Goal: Find contact information: Find contact information

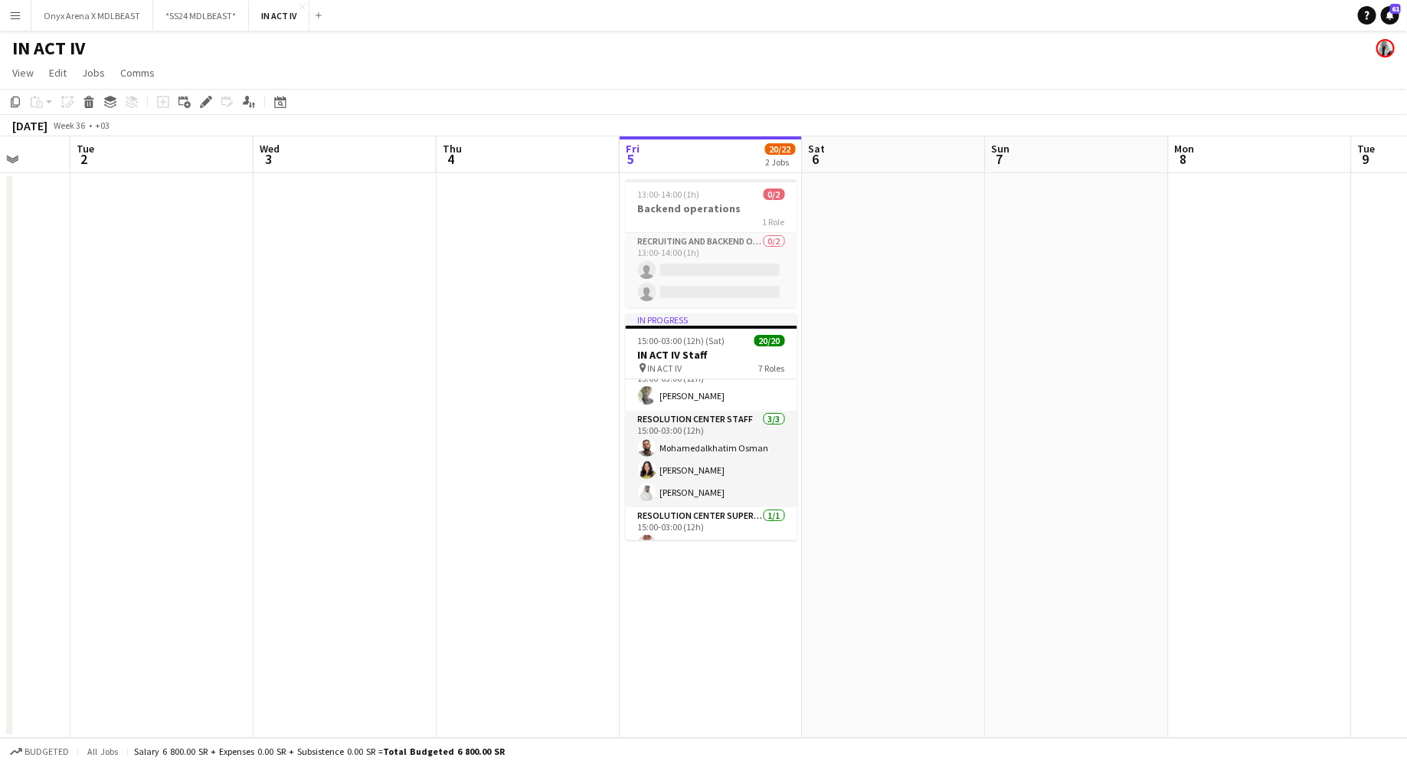
scroll to position [116, 0]
click at [693, 453] on app-card-role "Resolution Center Staff [DATE] 15:00-03:00 (12h) Mohamedalkhatim [PERSON_NAME] …" at bounding box center [712, 460] width 172 height 97
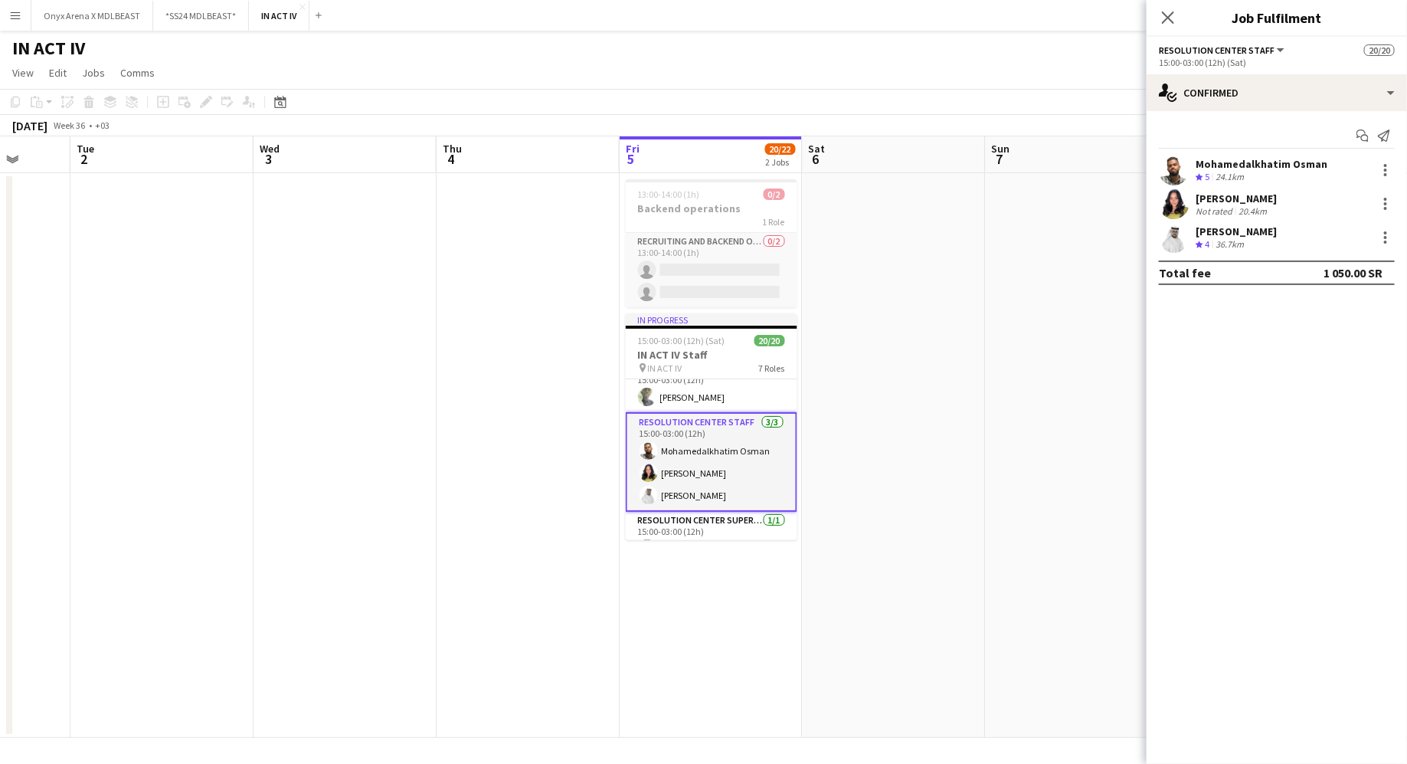
click at [1177, 165] on app-user-avatar at bounding box center [1174, 170] width 31 height 31
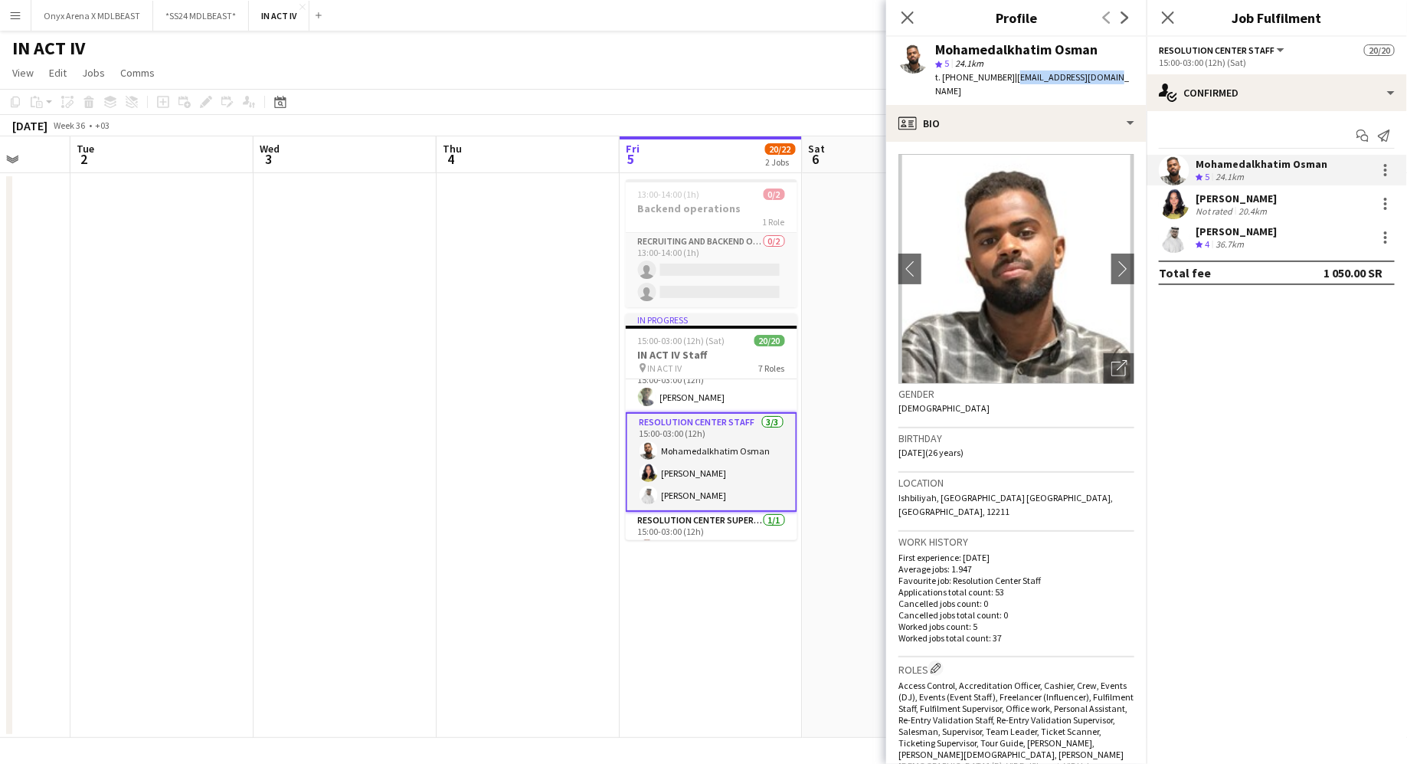
drag, startPoint x: 1008, startPoint y: 76, endPoint x: 1123, endPoint y: 81, distance: 115.0
click at [1124, 81] on app-profile-header "Mohamedalkhatim [PERSON_NAME] 5 24.1km t. [PHONE_NUMBER] | [EMAIL_ADDRESS][DOMA…" at bounding box center [1016, 71] width 260 height 68
copy span "[EMAIL_ADDRESS][DOMAIN_NAME]"
click at [1222, 196] on div "[PERSON_NAME]" at bounding box center [1236, 199] width 81 height 14
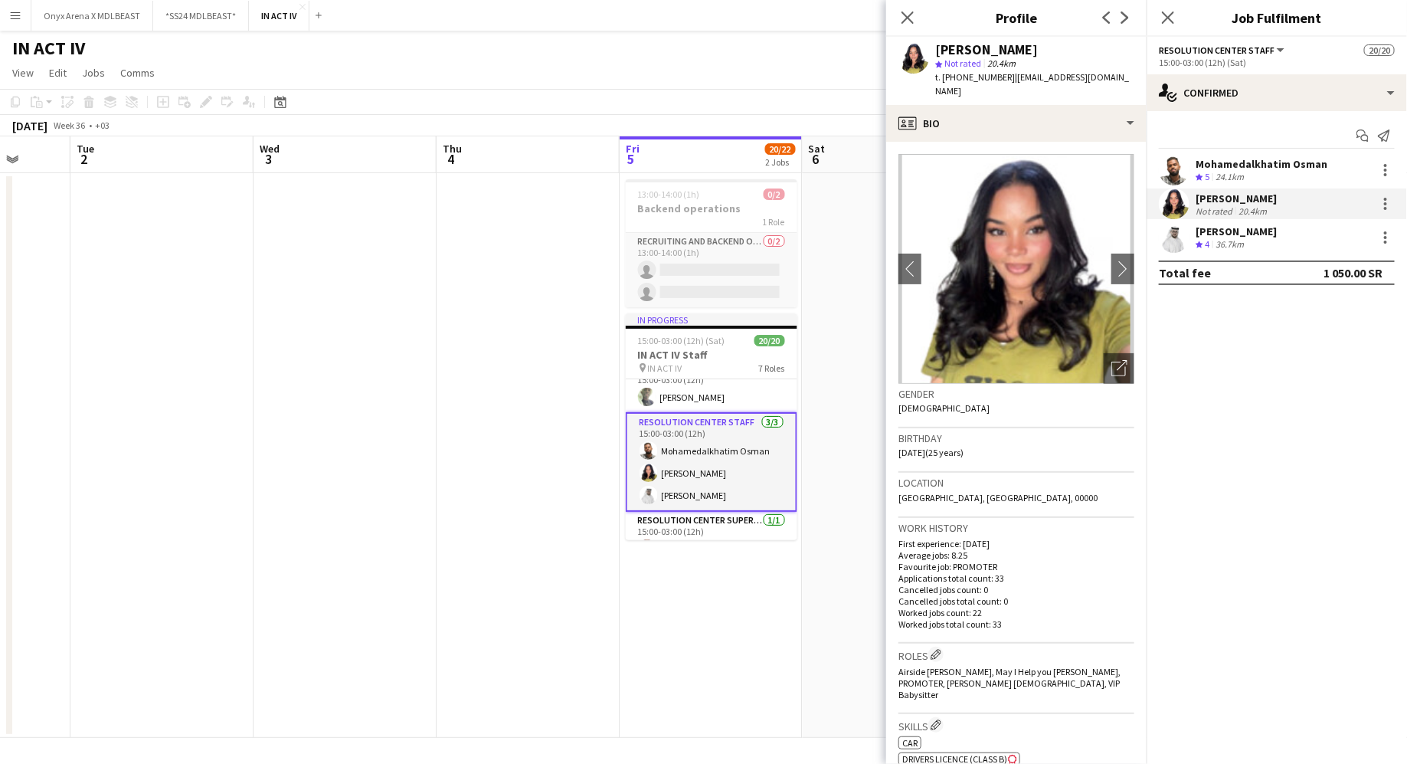
drag, startPoint x: 1007, startPoint y: 77, endPoint x: 1135, endPoint y: 69, distance: 127.5
click at [1135, 69] on app-profile-header "[PERSON_NAME] star Not rated 20.4km t. [PHONE_NUMBER] | [EMAIL_ADDRESS][DOMAIN_…" at bounding box center [1016, 71] width 260 height 68
drag, startPoint x: 1117, startPoint y: 77, endPoint x: 1008, endPoint y: 75, distance: 108.8
click at [1008, 75] on span "| [EMAIL_ADDRESS][DOMAIN_NAME]" at bounding box center [1032, 83] width 194 height 25
copy span "[EMAIL_ADDRESS][DOMAIN_NAME]"
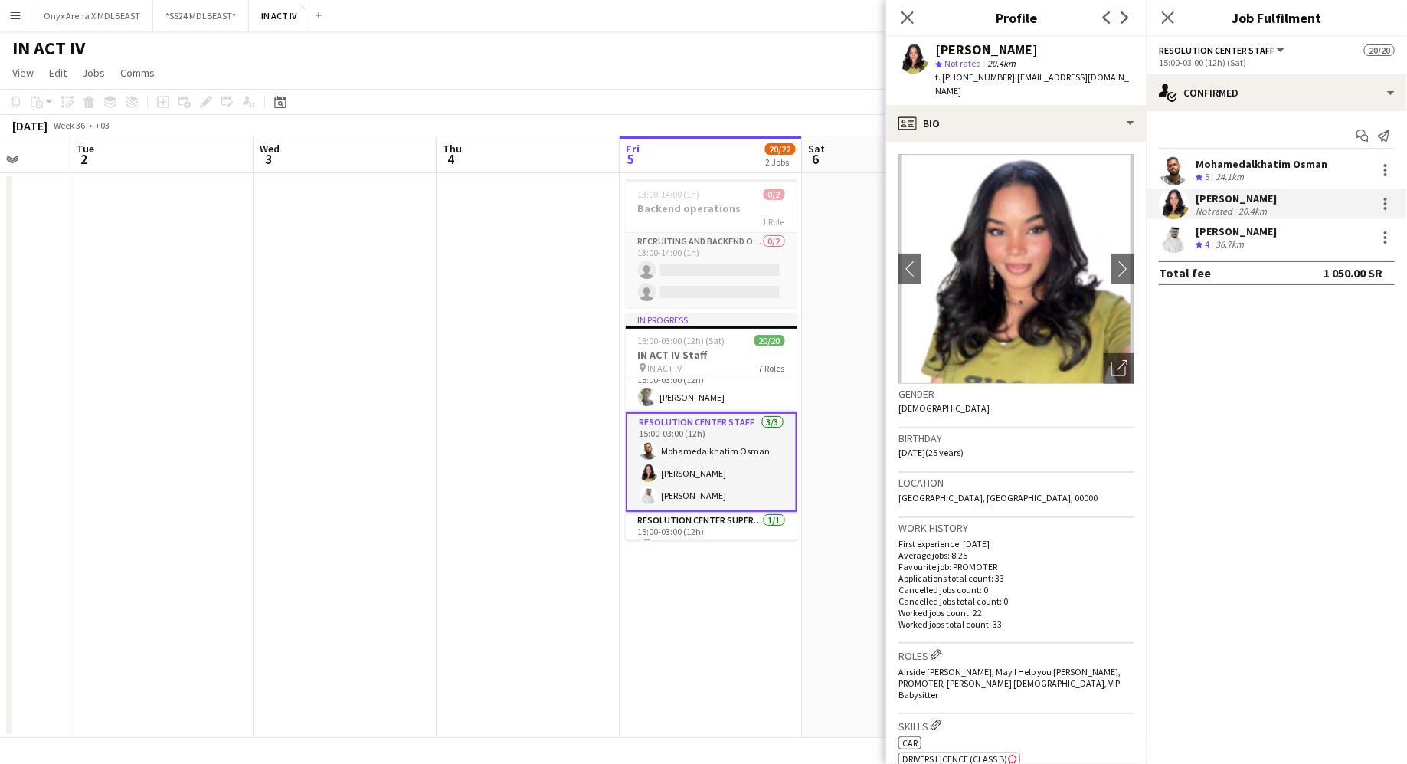
click at [1193, 241] on div "[PERSON_NAME] Crew rating 4 36.7km" at bounding box center [1277, 237] width 260 height 31
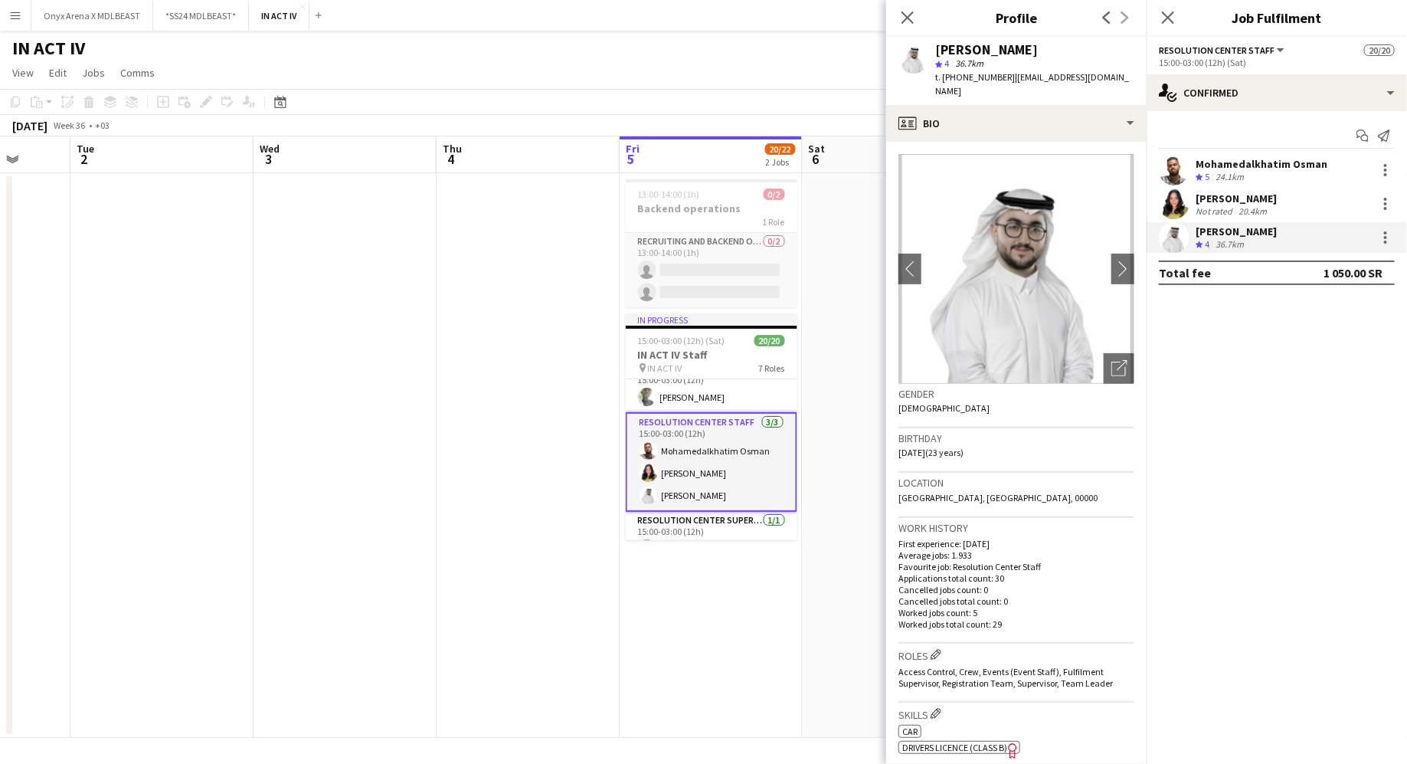
drag, startPoint x: 1007, startPoint y: 75, endPoint x: 1132, endPoint y: 75, distance: 124.1
click at [1132, 75] on div "[PERSON_NAME] star 4 36.7km t. [PHONE_NUMBER] | [EMAIL_ADDRESS][DOMAIN_NAME]" at bounding box center [1016, 71] width 260 height 68
drag, startPoint x: 1125, startPoint y: 75, endPoint x: 1008, endPoint y: 78, distance: 117.3
click at [1008, 78] on span "| [EMAIL_ADDRESS][DOMAIN_NAME]" at bounding box center [1032, 83] width 194 height 25
copy span "[EMAIL_ADDRESS][DOMAIN_NAME]"
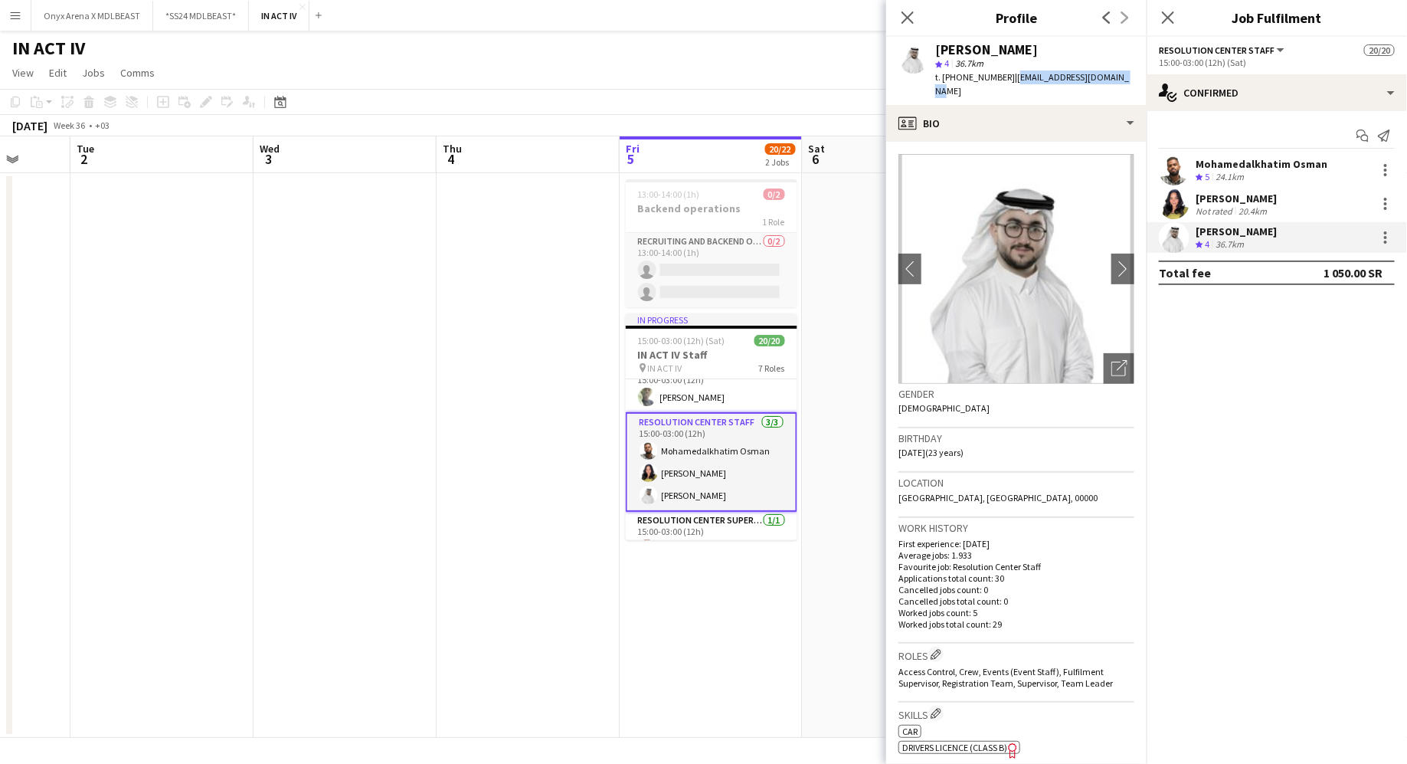
click at [1008, 78] on span "| [EMAIL_ADDRESS][DOMAIN_NAME]" at bounding box center [1032, 83] width 194 height 25
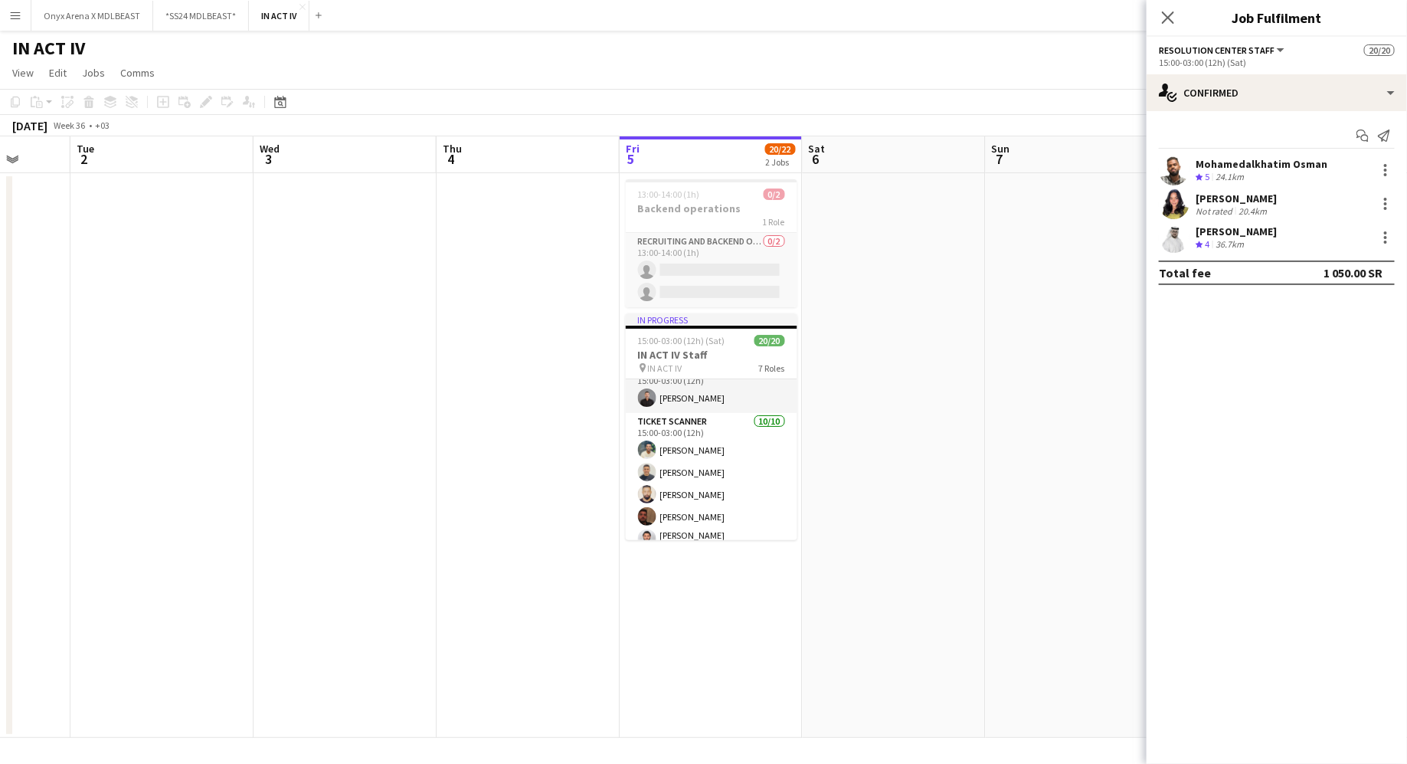
scroll to position [496, 0]
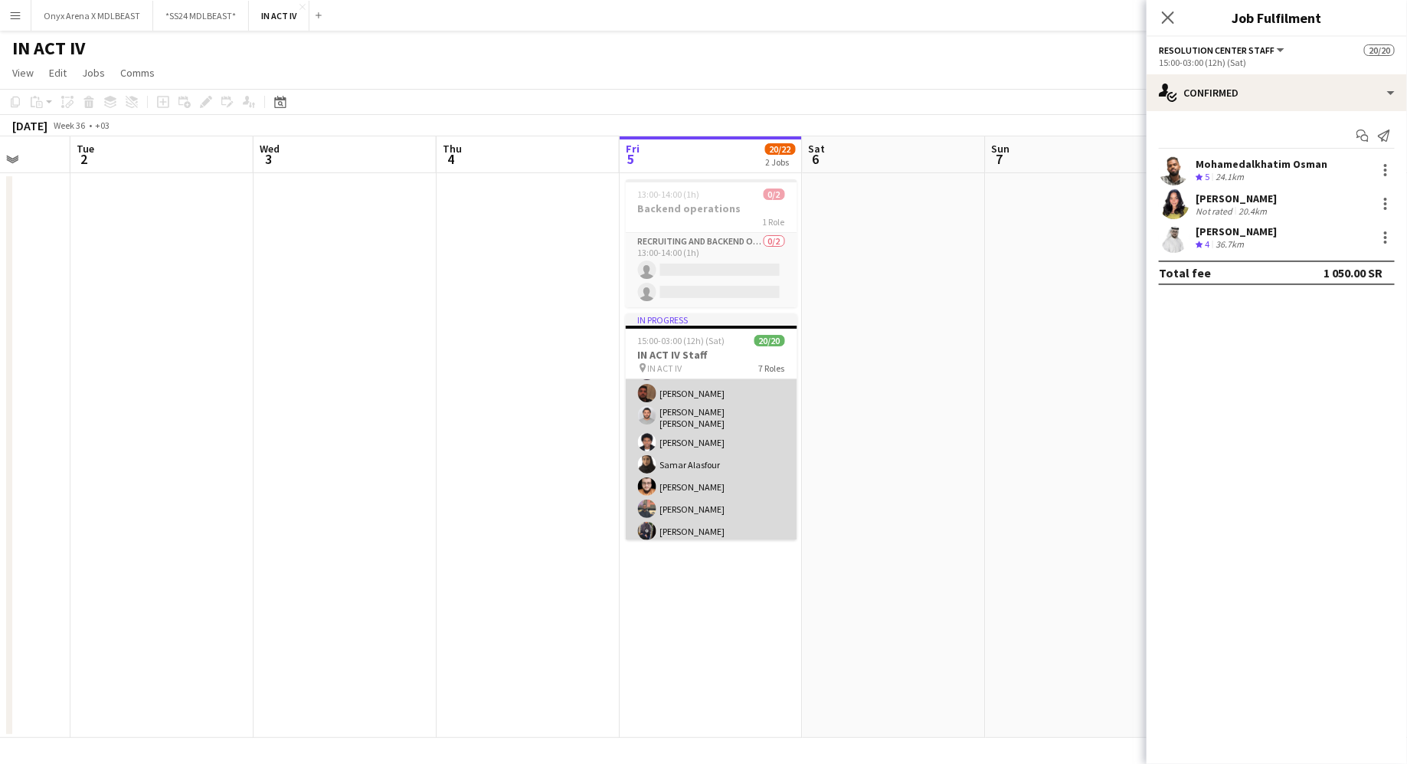
click at [688, 456] on app-card-role "Ticket Scanner [DATE] 15:00-03:00 (12h) [PERSON_NAME] [PERSON_NAME] Al [PERSON_…" at bounding box center [712, 418] width 172 height 257
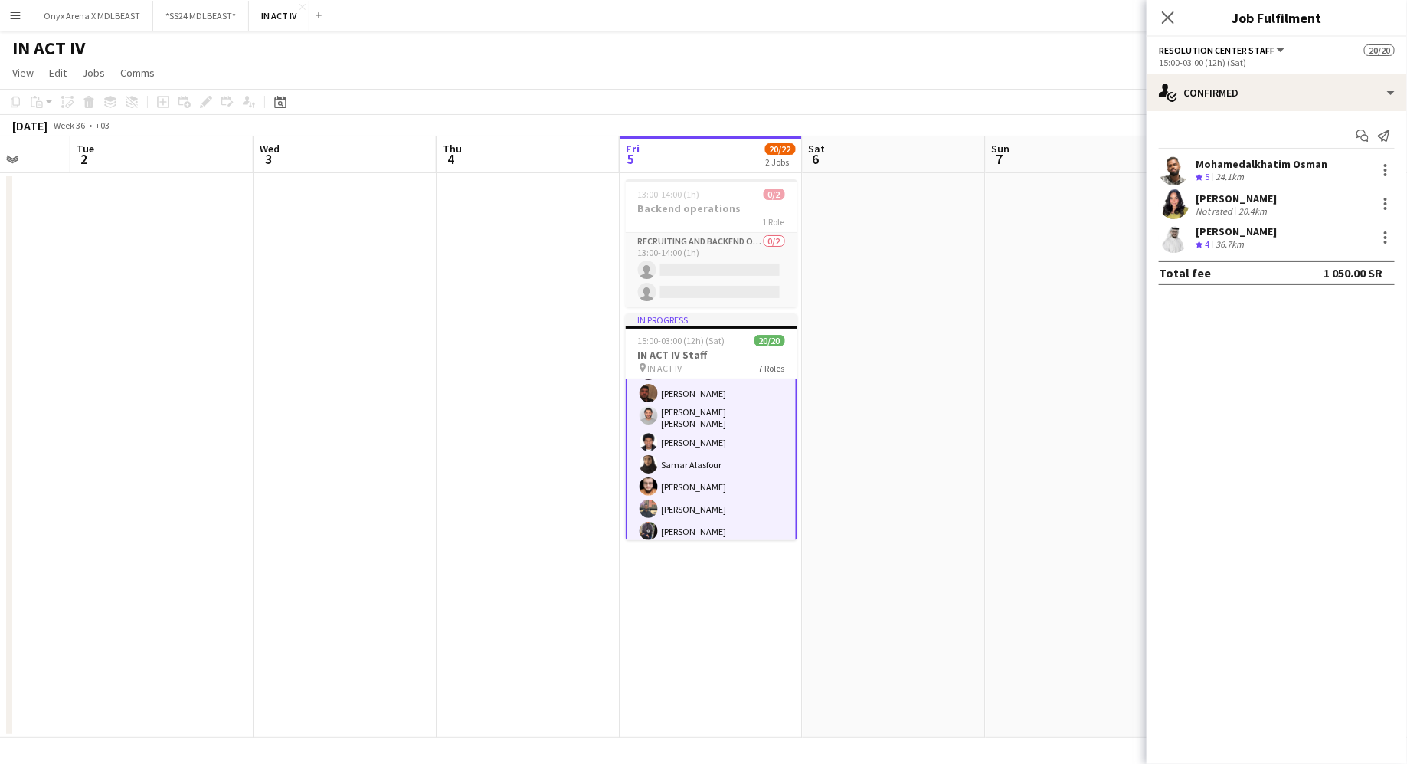
click at [709, 470] on app-card-role "Ticket Scanner [DATE] 15:00-03:00 (12h) [PERSON_NAME] [PERSON_NAME] Al [PERSON_…" at bounding box center [712, 418] width 172 height 260
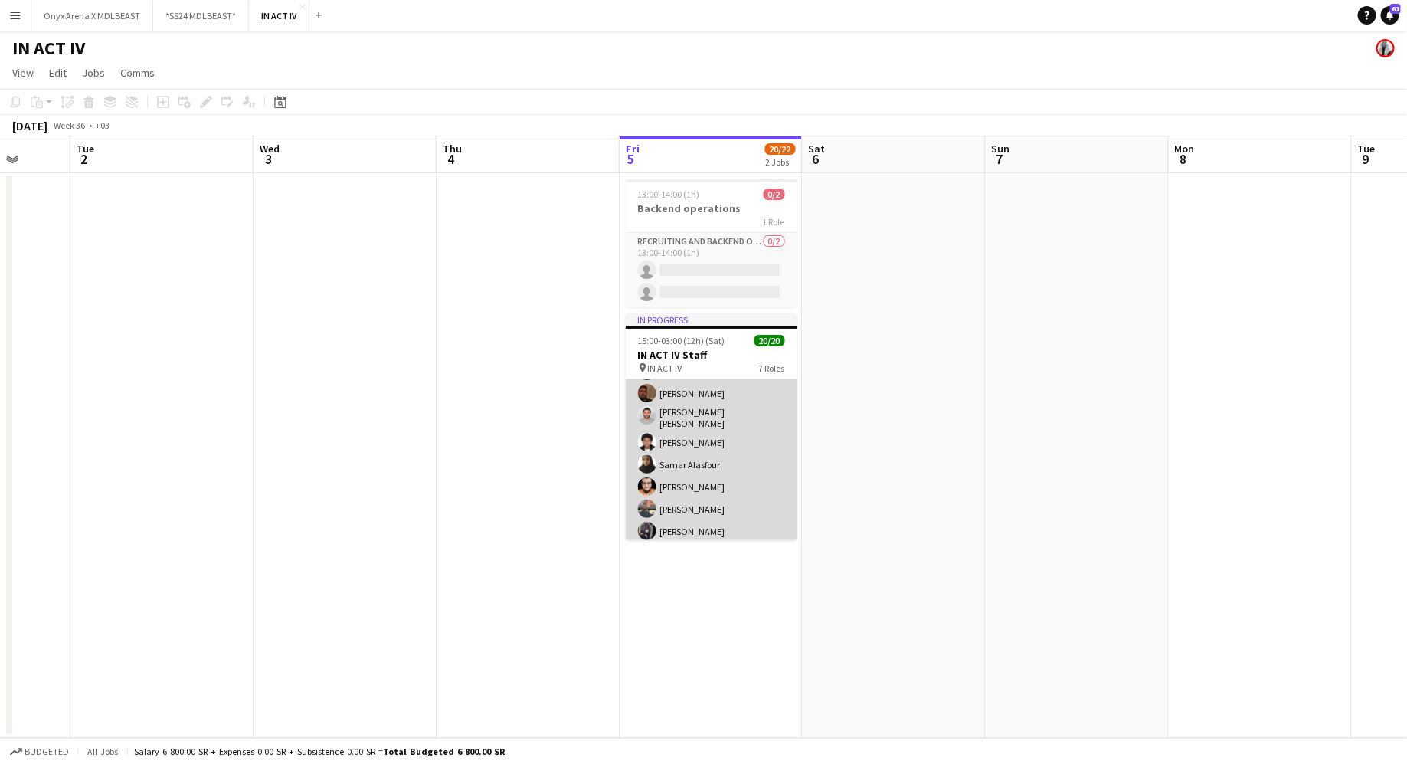
click at [709, 470] on app-card-role "Ticket Scanner [DATE] 15:00-03:00 (12h) [PERSON_NAME] [PERSON_NAME] Al [PERSON_…" at bounding box center [712, 418] width 172 height 257
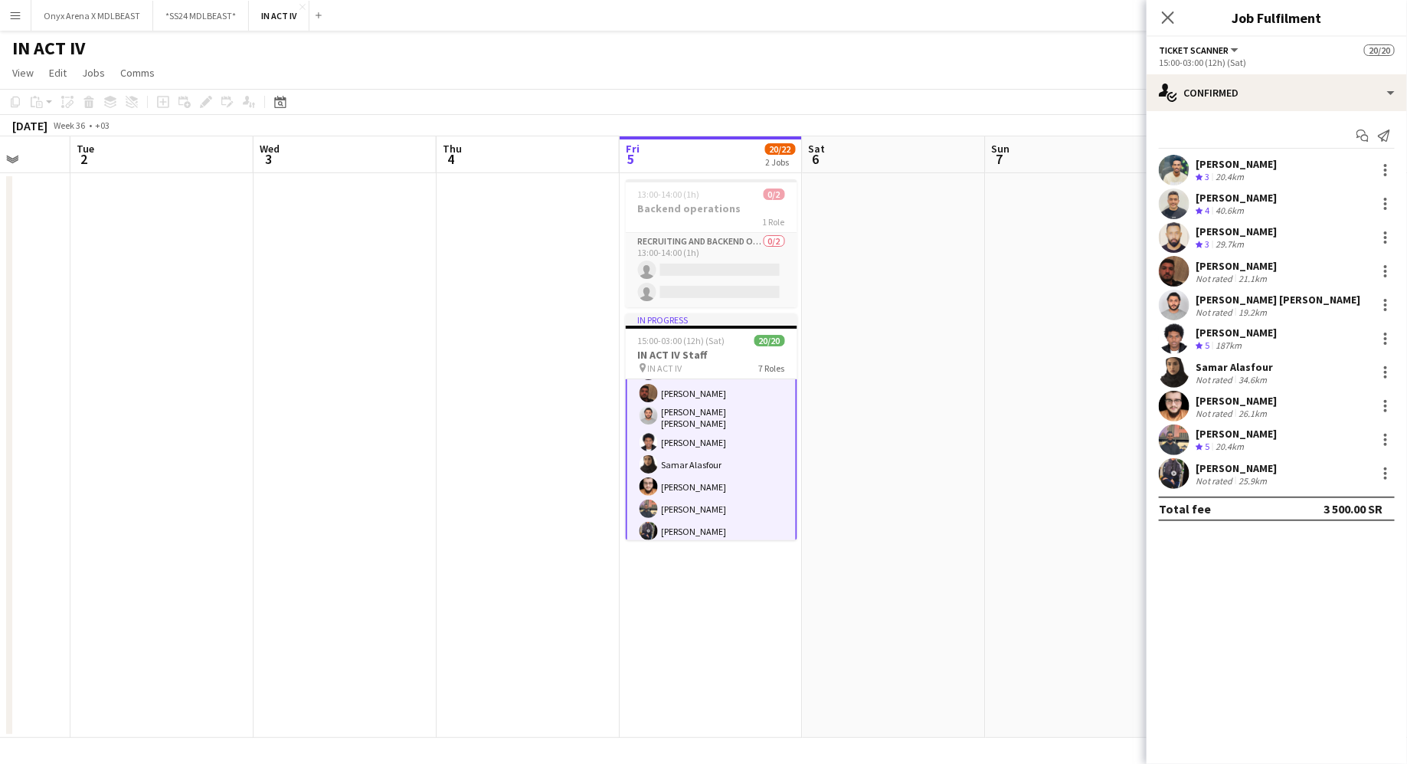
click at [1181, 368] on app-user-avatar at bounding box center [1174, 372] width 31 height 31
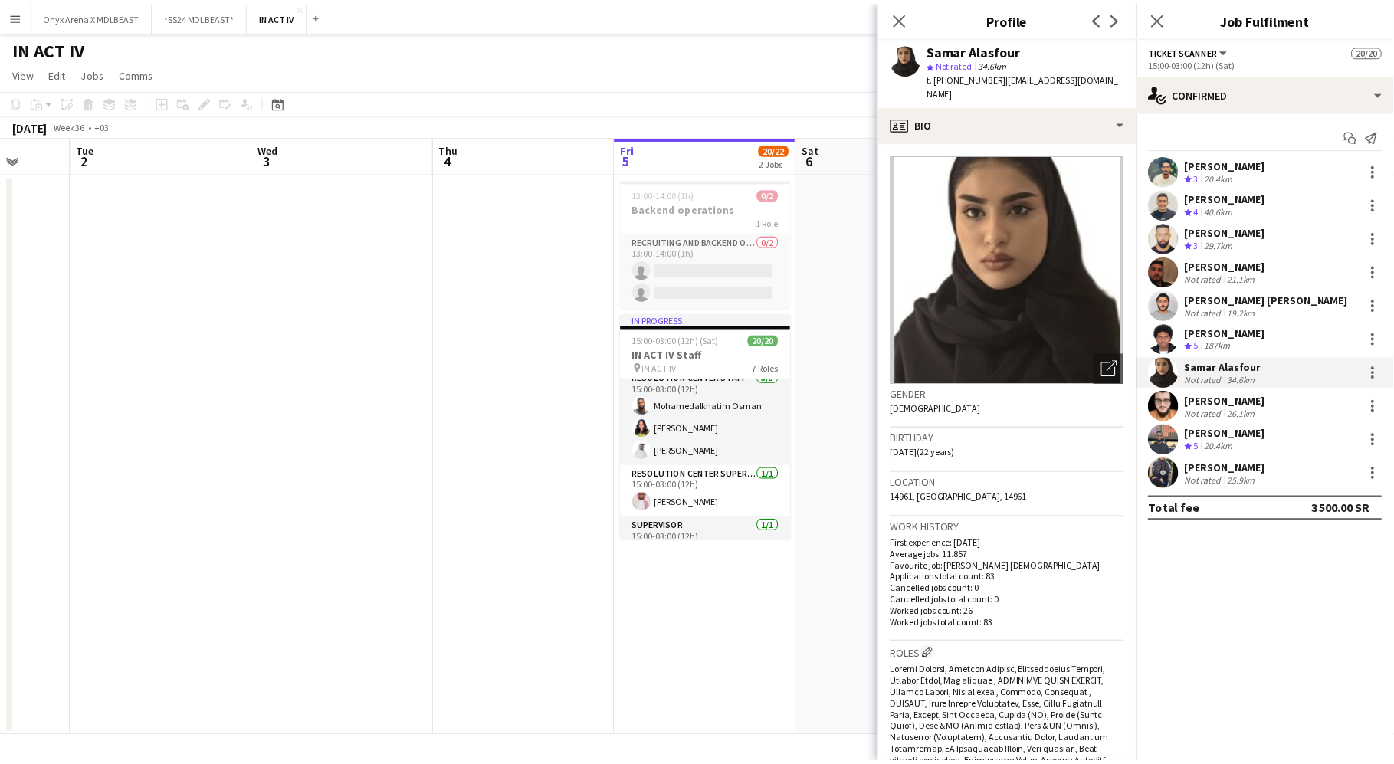
scroll to position [159, 0]
